Goal: Transaction & Acquisition: Obtain resource

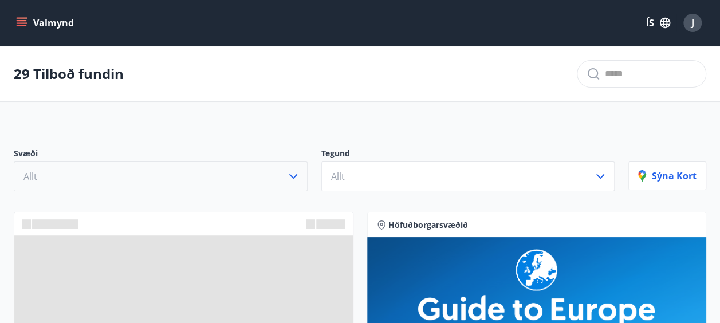
click at [290, 174] on icon "button" at bounding box center [293, 177] width 14 height 14
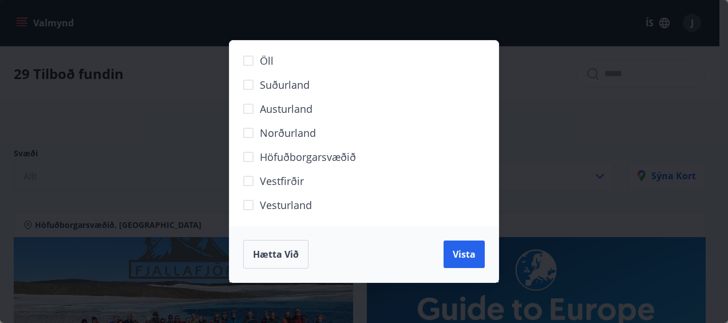
click at [288, 136] on span "Norðurland" at bounding box center [288, 132] width 56 height 15
click at [472, 257] on span "Vista" at bounding box center [464, 254] width 23 height 13
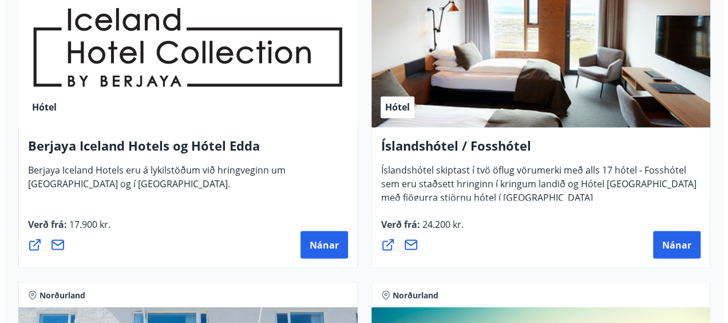
scroll to position [963, 0]
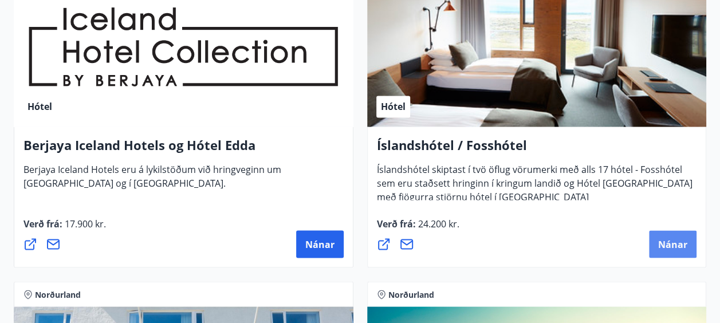
click at [690, 242] on button "Nánar" at bounding box center [673, 243] width 48 height 27
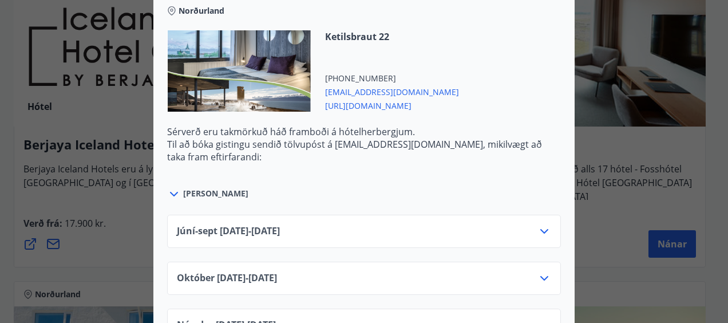
scroll to position [450, 0]
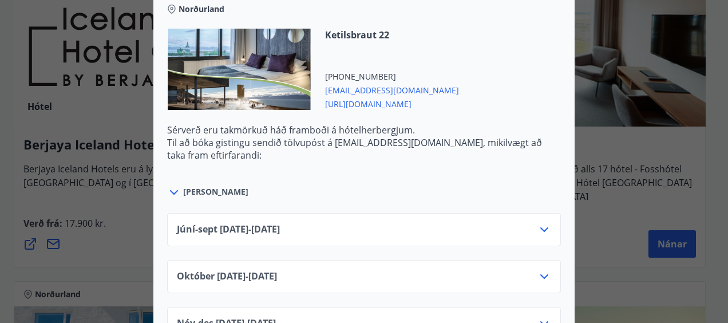
click at [206, 186] on span "[PERSON_NAME]" at bounding box center [215, 191] width 65 height 11
click at [170, 190] on icon at bounding box center [174, 192] width 8 height 5
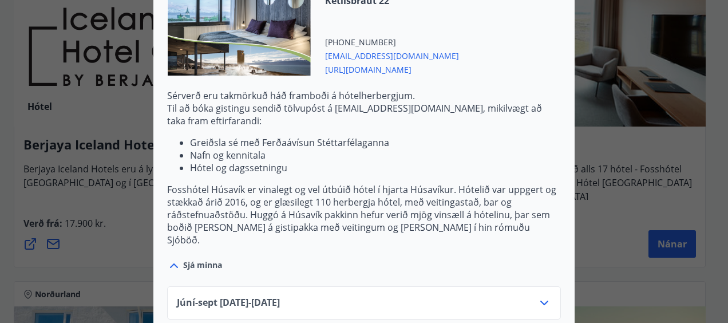
scroll to position [489, 0]
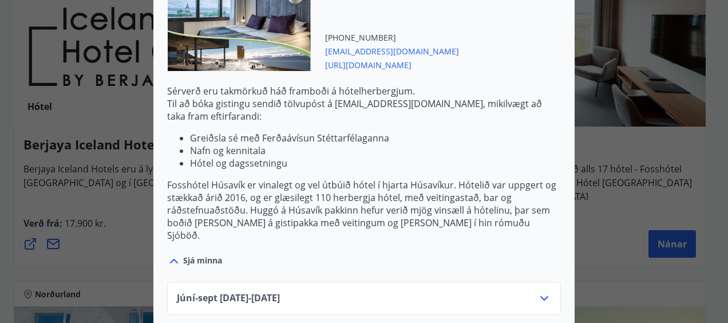
click at [280, 292] on span "Júní-[DATE]06.25 - [DATE]" at bounding box center [228, 299] width 103 height 14
drag, startPoint x: 542, startPoint y: 271, endPoint x: 537, endPoint y: 277, distance: 7.7
click at [538, 292] on icon at bounding box center [545, 299] width 14 height 14
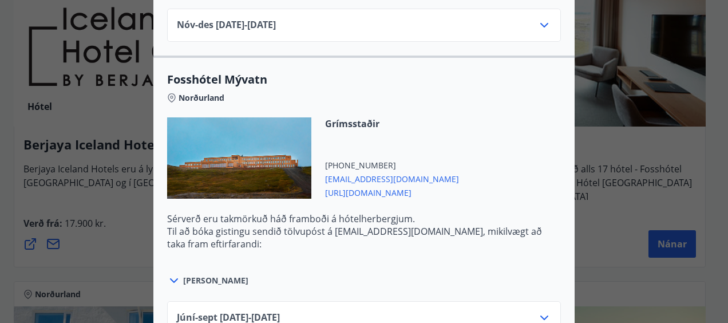
scroll to position [1002, 0]
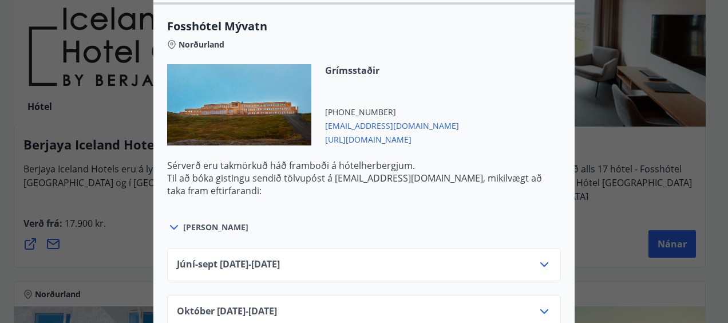
click at [194, 222] on span "[PERSON_NAME]" at bounding box center [215, 227] width 65 height 11
click at [541, 258] on icon at bounding box center [545, 265] width 14 height 14
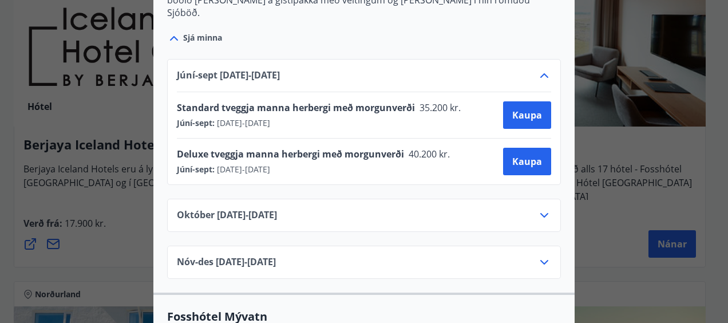
scroll to position [711, 0]
